Goal: Communication & Community: Ask a question

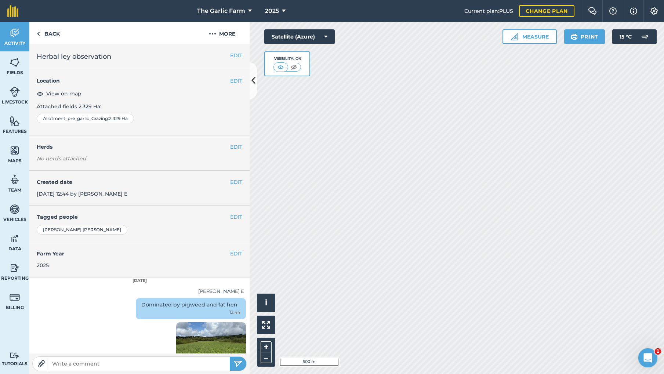
click at [646, 357] on icon "Open Intercom Messenger" at bounding box center [647, 357] width 12 height 12
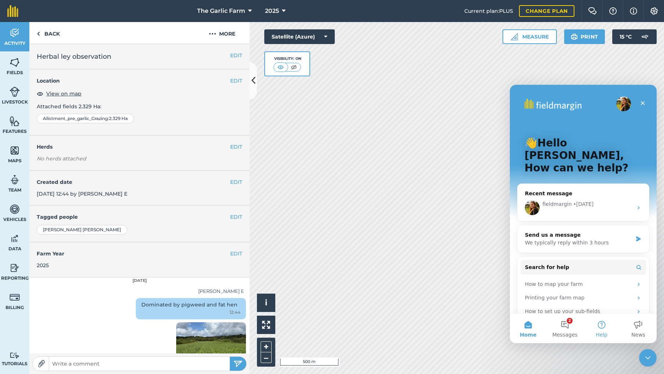
click at [603, 323] on button "Help" at bounding box center [602, 328] width 37 height 29
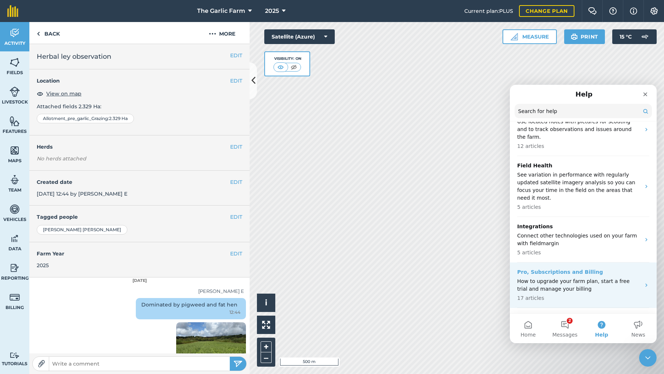
scroll to position [336, 0]
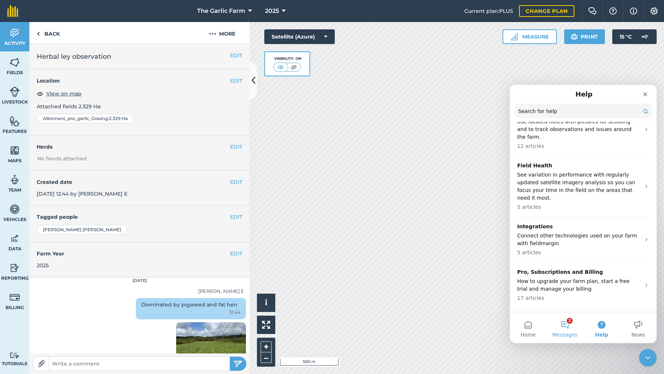
click at [565, 325] on button "2 Messages" at bounding box center [565, 328] width 37 height 29
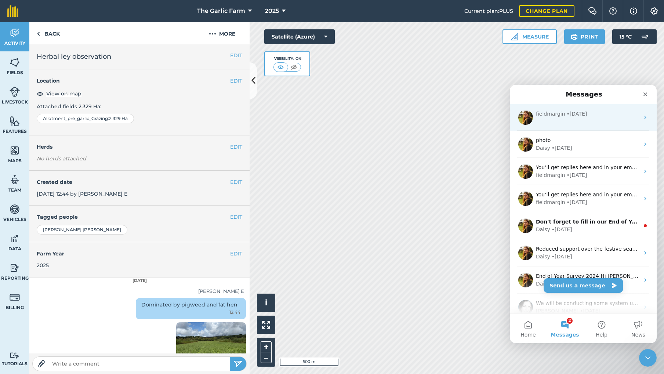
scroll to position [0, 0]
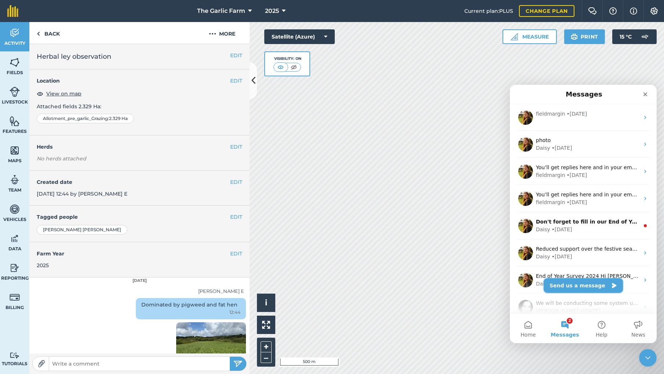
click at [585, 284] on button "Send us a message" at bounding box center [583, 285] width 79 height 15
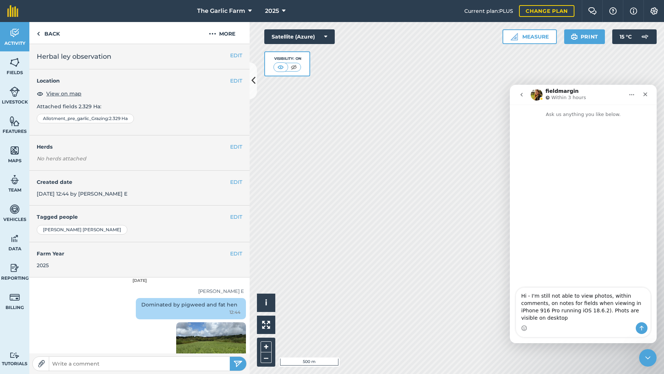
click at [618, 310] on textarea "Hi - I'm still not able to view photos, within comments, on notes for fields wh…" at bounding box center [583, 305] width 134 height 35
click at [572, 319] on textarea "Hi - I'm still not able to view photos, within comments, on notes for fields wh…" at bounding box center [583, 305] width 134 height 35
type textarea "Hi - I'm still not able to view photos, within comments, on notes for fields wh…"
click at [642, 326] on icon "Send a message…" at bounding box center [642, 328] width 6 height 6
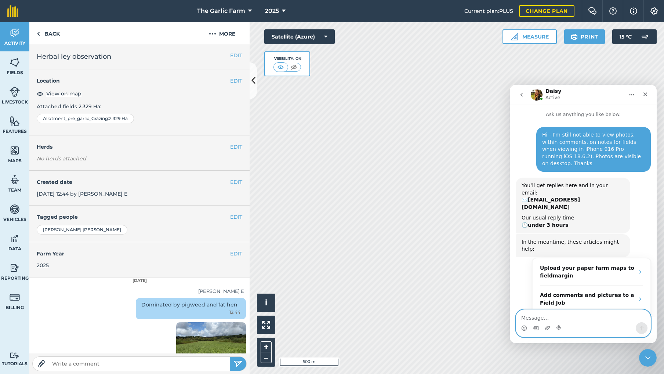
scroll to position [154, 0]
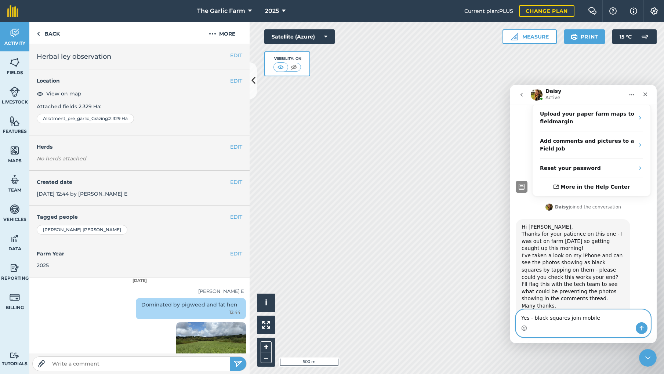
click at [574, 317] on textarea "Yes - black squares join mobile" at bounding box center [583, 316] width 134 height 12
click at [594, 317] on textarea "Yes - black squares on mobile" at bounding box center [583, 316] width 134 height 12
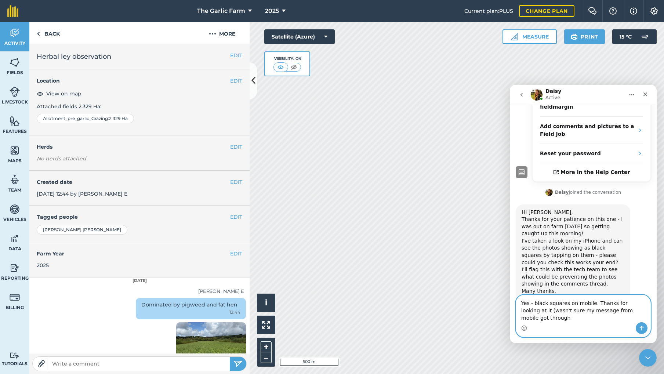
scroll to position [162, 0]
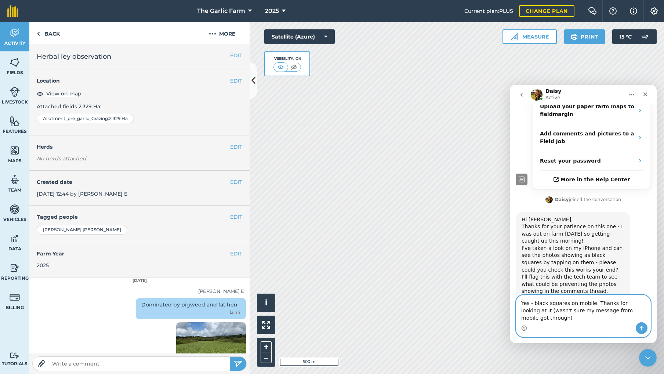
type textarea "Yes - black squares on mobile. Thanks for looking at it (wasn't sure my message…"
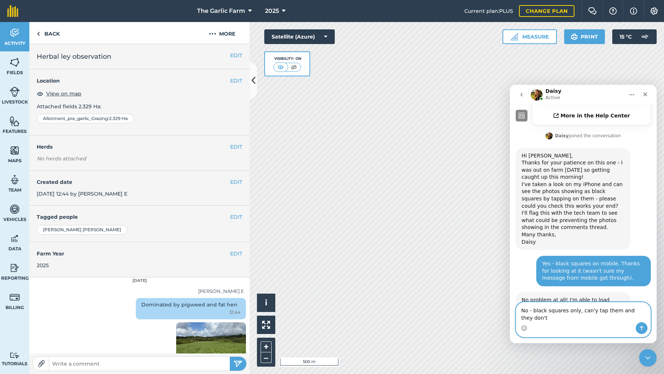
scroll to position [233, 0]
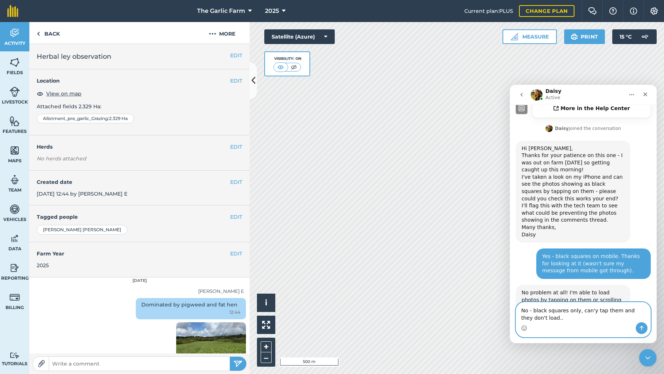
type textarea "No - black squares only, can'y tap them and they don't load..."
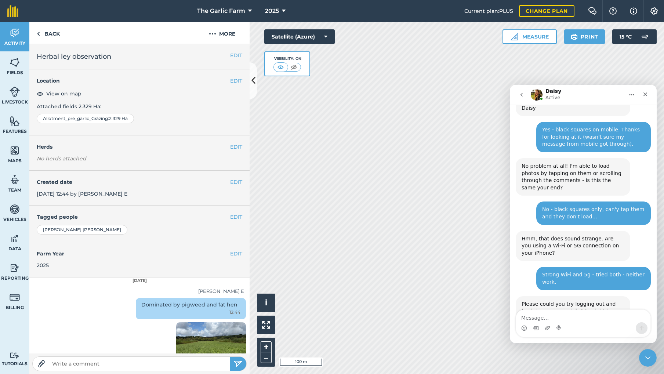
scroll to position [361, 0]
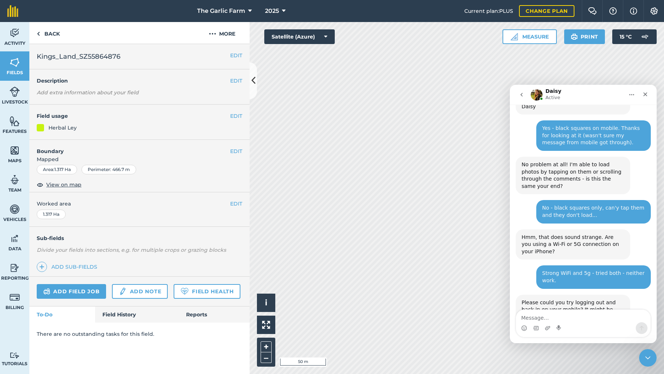
click at [15, 127] on link "Features" at bounding box center [14, 124] width 29 height 29
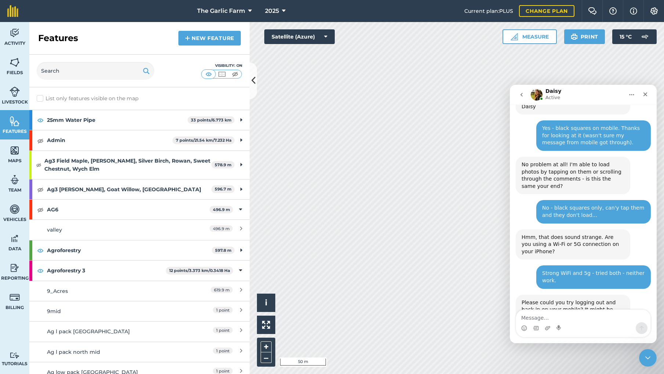
scroll to position [14, 0]
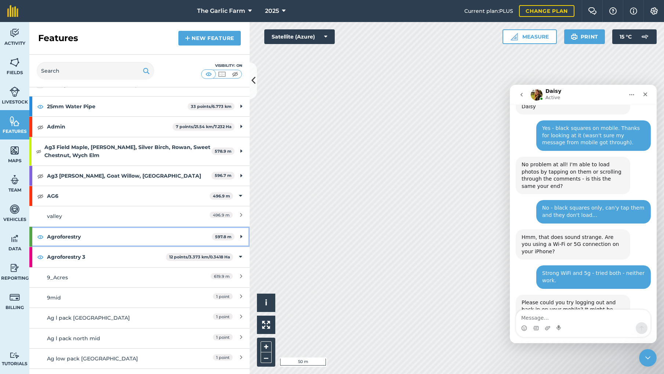
click at [104, 234] on strong "Agroforestry" at bounding box center [129, 237] width 165 height 20
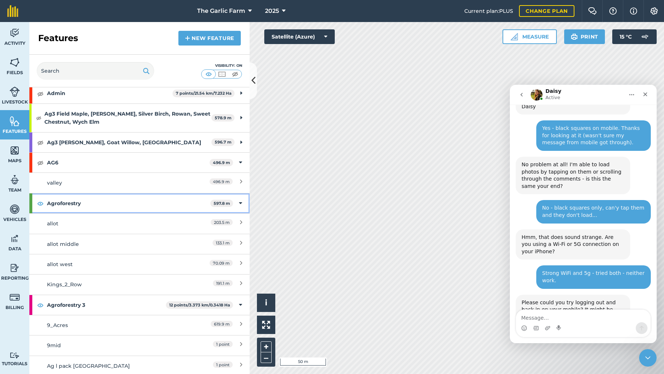
scroll to position [54, 0]
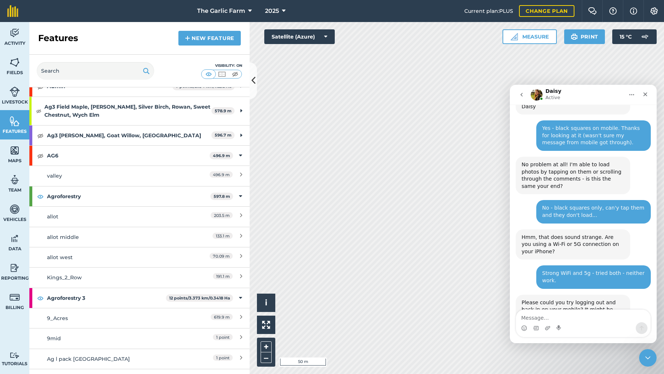
click at [184, 278] on div "191.1 m" at bounding box center [209, 278] width 65 height 8
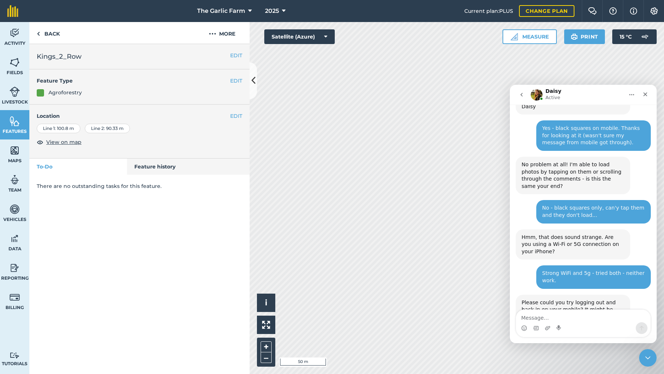
click at [237, 113] on button "EDIT" at bounding box center [236, 116] width 12 height 8
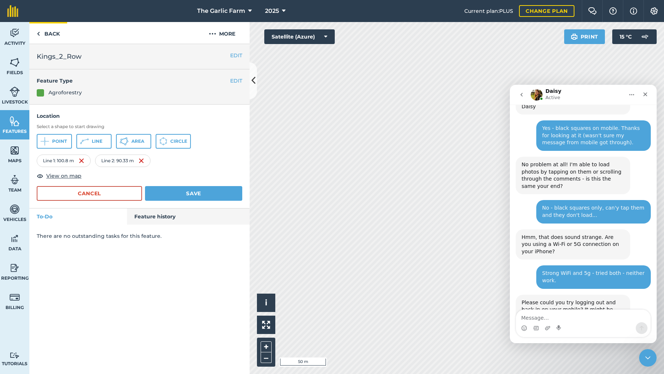
click at [36, 32] on link "Back" at bounding box center [48, 33] width 38 height 22
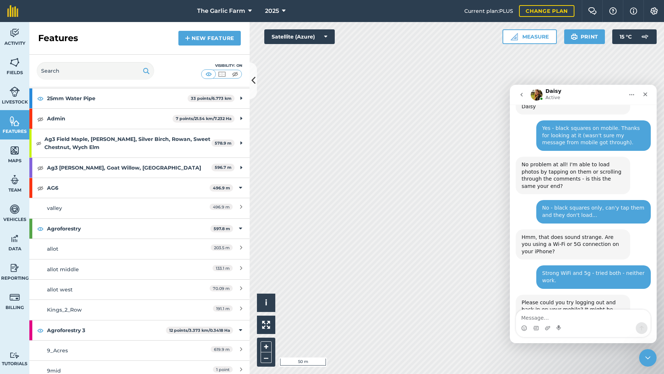
scroll to position [28, 0]
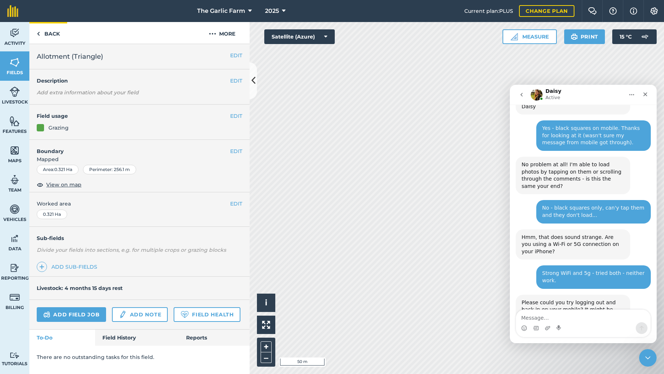
click at [38, 35] on img at bounding box center [38, 33] width 3 height 9
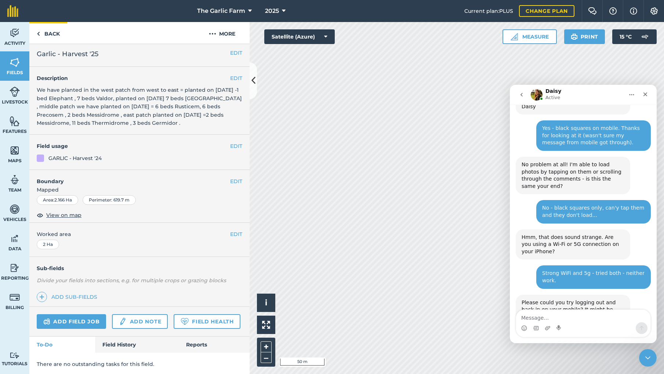
scroll to position [2, 0]
click at [7, 119] on link "Features" at bounding box center [14, 124] width 29 height 29
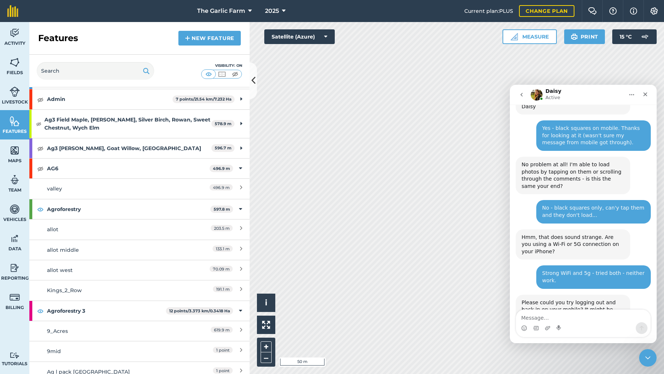
scroll to position [42, 0]
click at [190, 230] on div "203.5 m" at bounding box center [209, 229] width 65 height 8
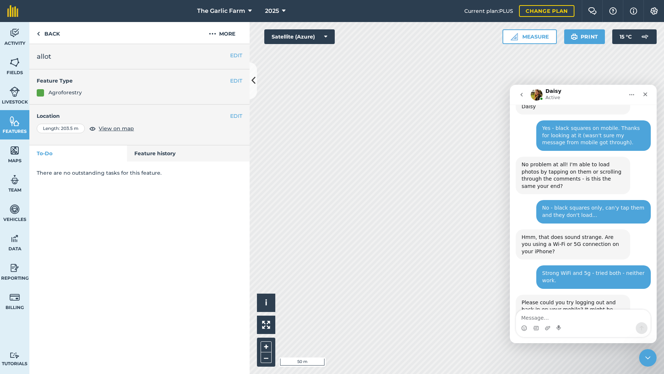
click at [237, 117] on button "EDIT" at bounding box center [236, 116] width 12 height 8
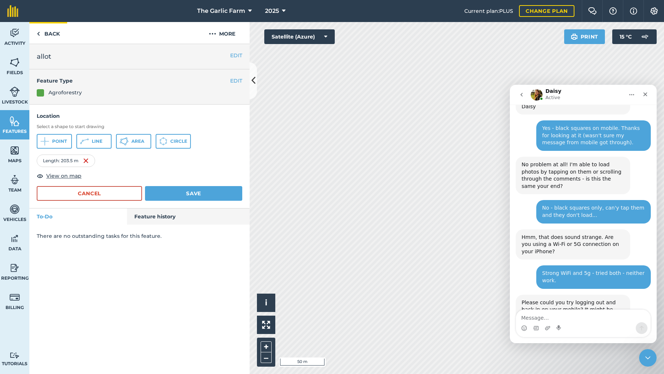
click at [40, 35] on link "Back" at bounding box center [48, 33] width 38 height 22
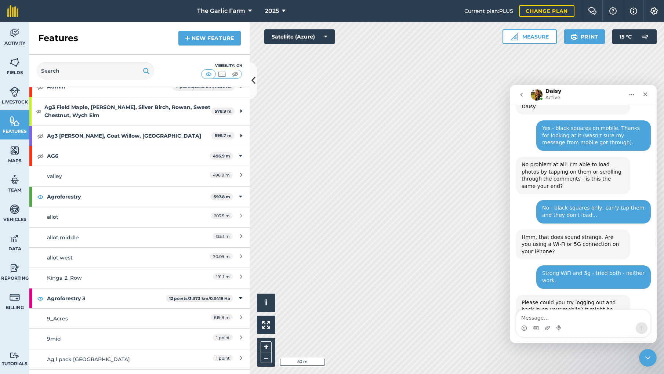
scroll to position [54, 0]
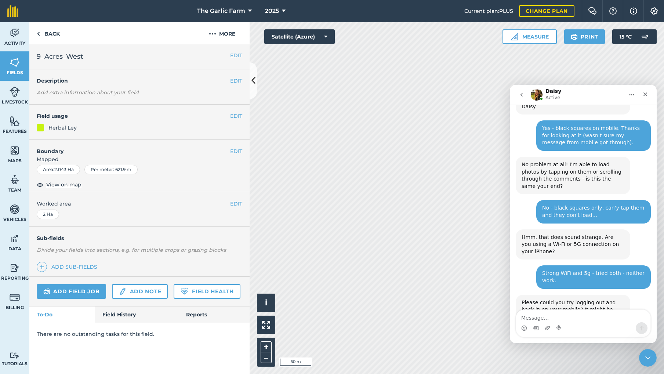
click at [15, 125] on img at bounding box center [15, 121] width 10 height 11
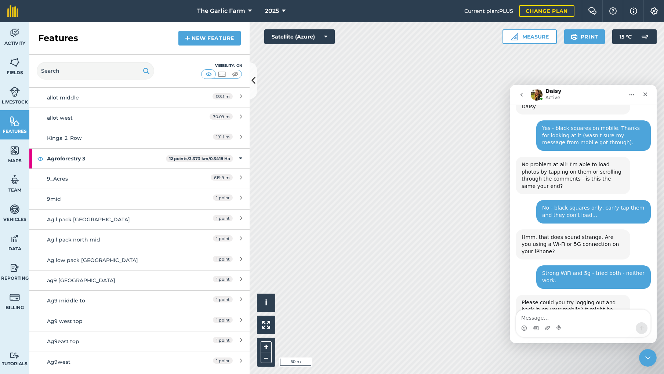
scroll to position [199, 0]
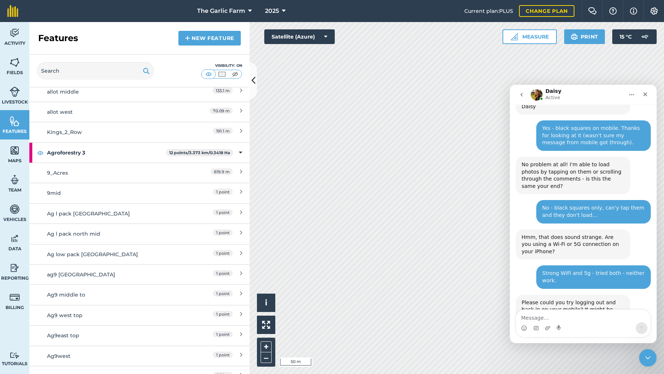
click at [194, 170] on div "619.9 m" at bounding box center [209, 173] width 65 height 8
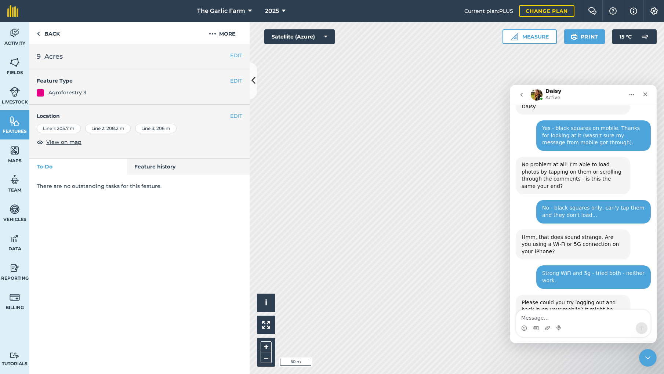
click at [235, 113] on button "EDIT" at bounding box center [236, 116] width 12 height 8
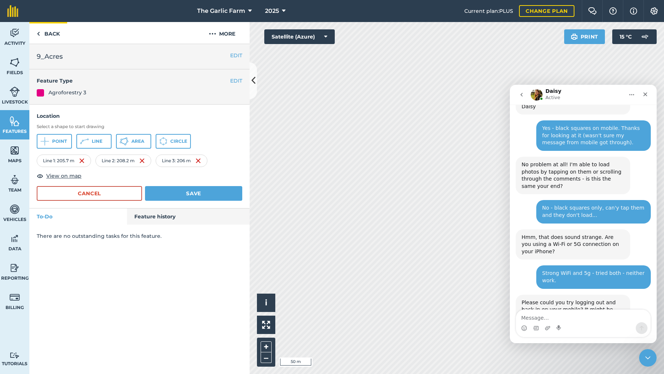
click at [45, 31] on link "Back" at bounding box center [48, 33] width 38 height 22
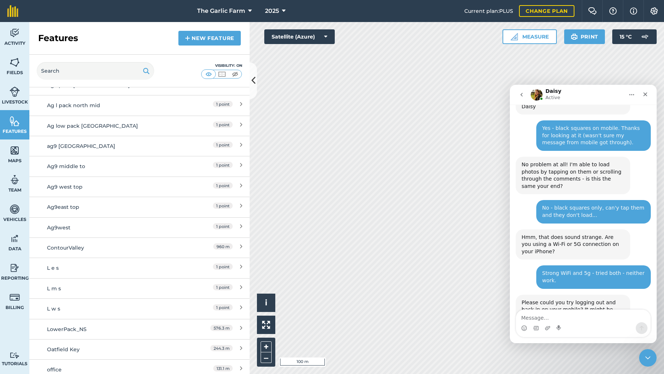
scroll to position [329, 0]
click at [541, 321] on textarea "Message…" at bounding box center [583, 316] width 134 height 12
type textarea "how do I log out?"
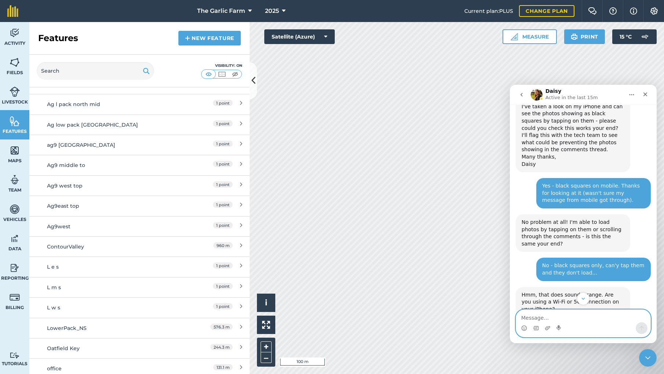
scroll to position [296, 0]
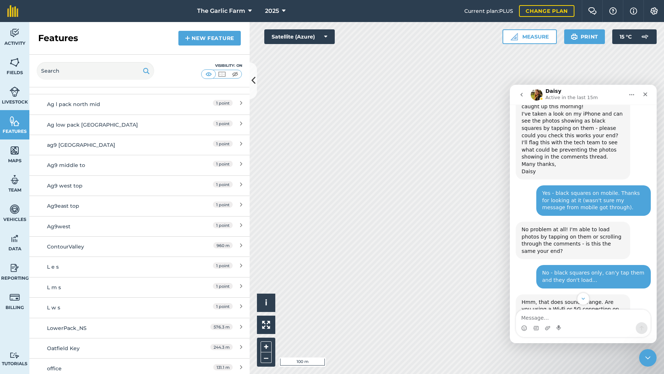
click at [523, 95] on icon "go back" at bounding box center [522, 95] width 6 height 6
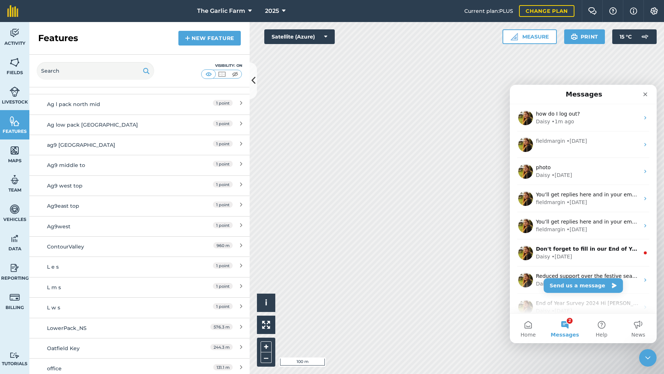
click at [563, 328] on button "2 Messages" at bounding box center [565, 328] width 37 height 29
click at [567, 323] on button "2 Messages" at bounding box center [565, 328] width 37 height 29
click at [562, 94] on div "Messages" at bounding box center [583, 94] width 137 height 13
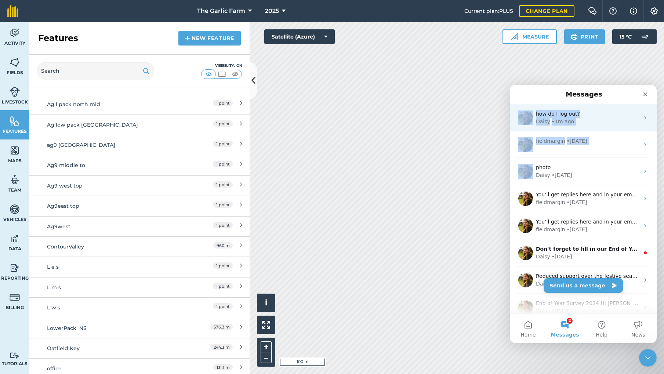
drag, startPoint x: 602, startPoint y: 96, endPoint x: 611, endPoint y: 125, distance: 30.4
click at [599, 153] on div "Messages how do I log out? Daisy • 1m ago fieldmargin • [DATE] photo Daisy • [D…" at bounding box center [583, 199] width 147 height 229
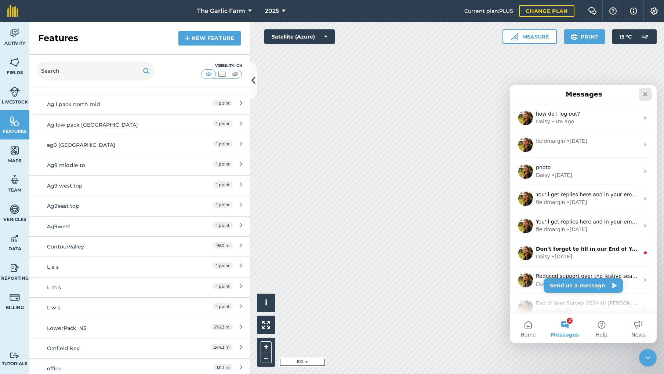
click at [646, 94] on icon "Close" at bounding box center [646, 95] width 4 height 4
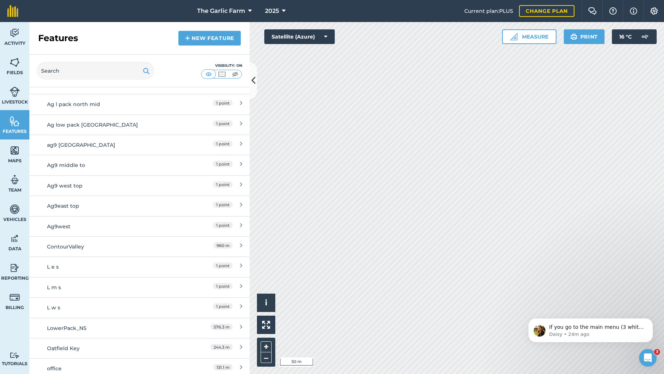
click at [18, 64] on img at bounding box center [15, 62] width 10 height 11
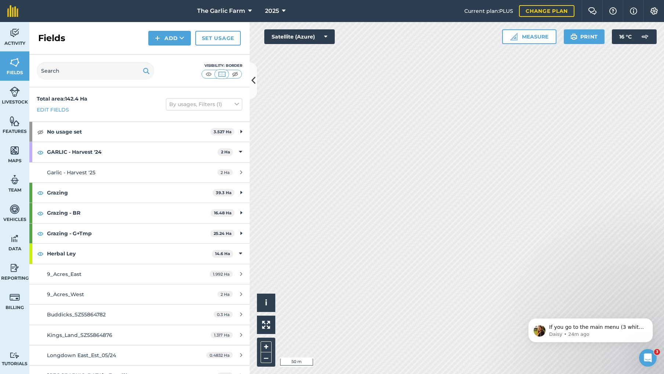
click at [235, 73] on img at bounding box center [235, 74] width 9 height 7
click at [208, 75] on img at bounding box center [208, 74] width 9 height 7
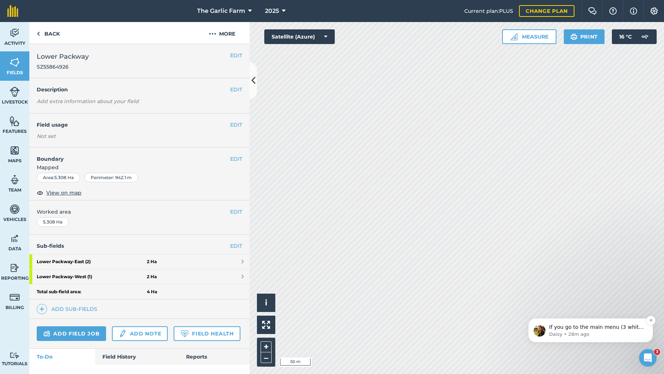
click at [574, 331] on p "If you go to the main menu (3 white lines in the top left corner) then scroll r…" at bounding box center [596, 327] width 95 height 7
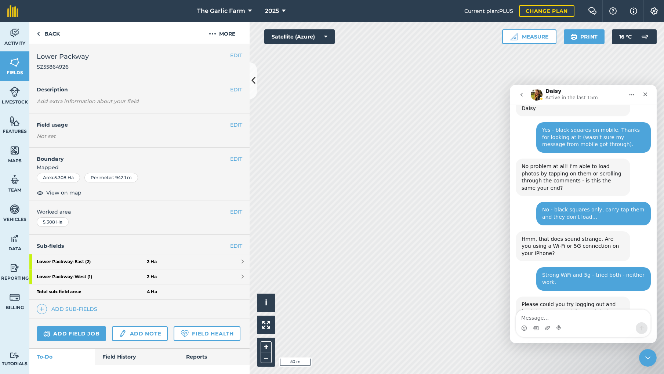
scroll to position [430, 0]
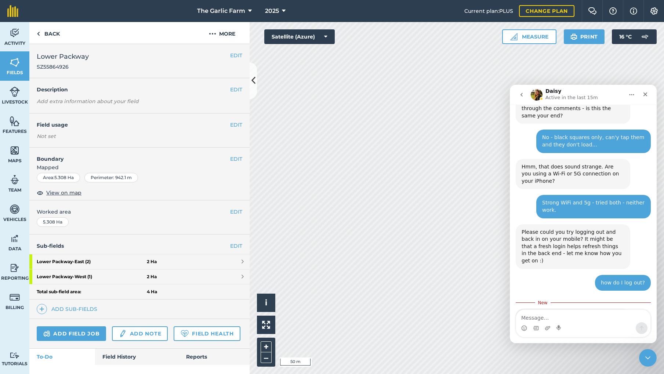
click at [542, 320] on textarea "Message…" at bounding box center [583, 316] width 134 height 12
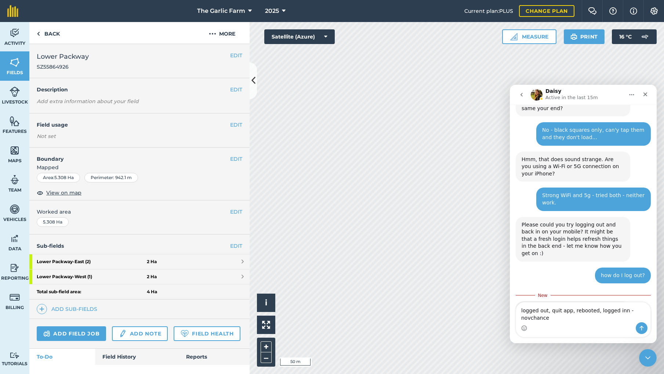
click at [620, 310] on textarea "logged out, quit app, rebooted, logged inn - novchance" at bounding box center [583, 313] width 134 height 20
click at [530, 317] on textarea "logged out, quit app, rebooted, logged in - novchance" at bounding box center [583, 313] width 134 height 20
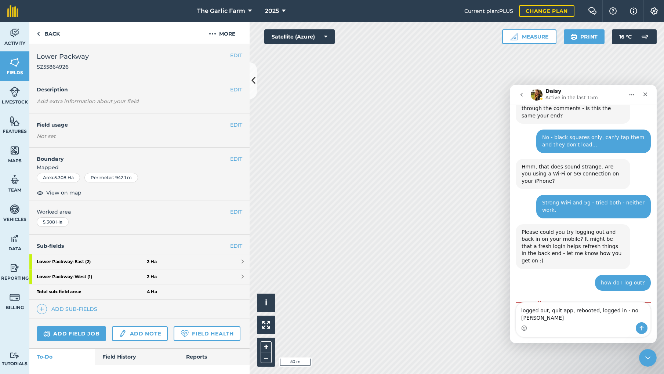
type textarea "logged out, quit app, rebooted, logged in - no change"
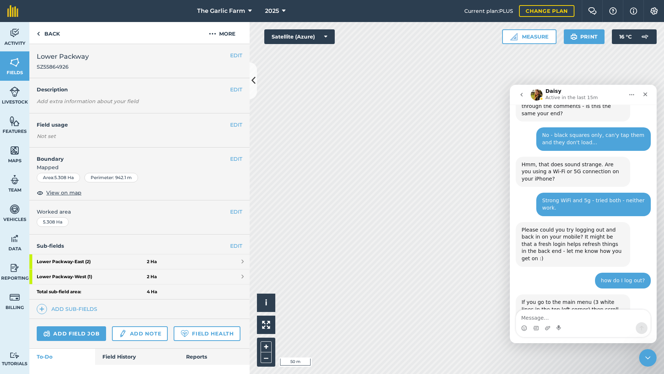
scroll to position [447, 0]
